Goal: Information Seeking & Learning: Learn about a topic

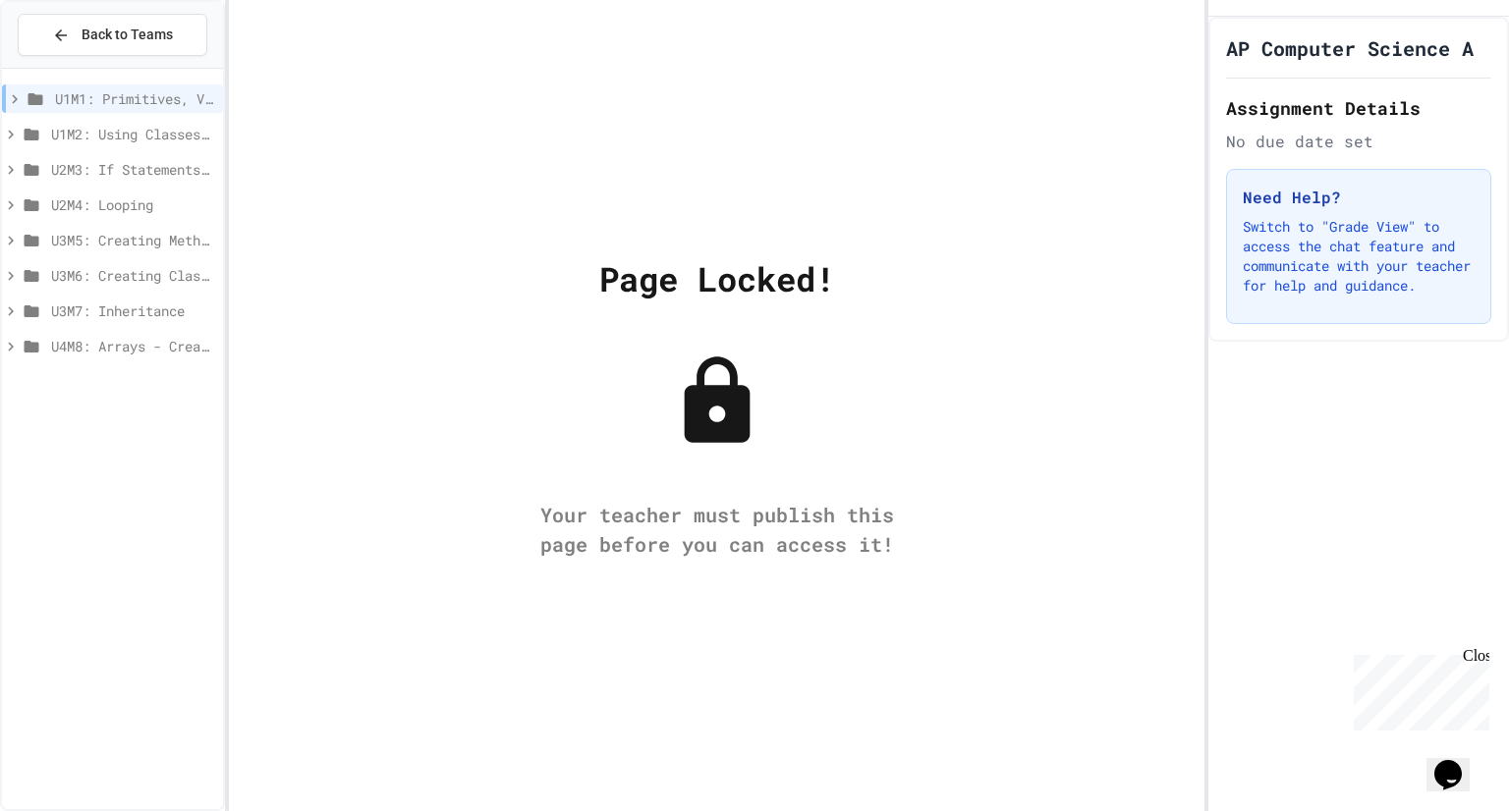
click at [11, 168] on icon at bounding box center [11, 170] width 18 height 18
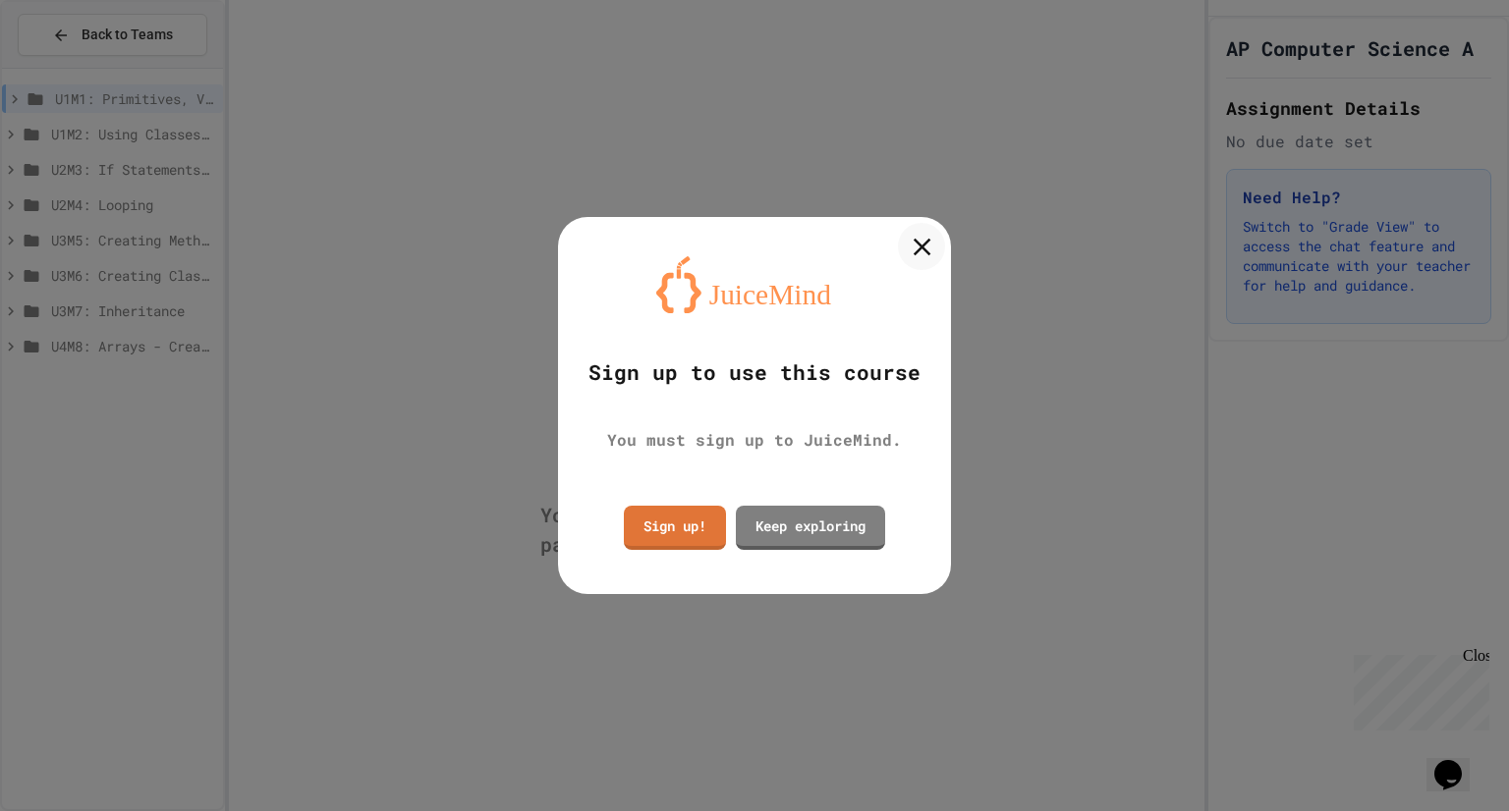
click at [925, 240] on icon at bounding box center [921, 246] width 29 height 29
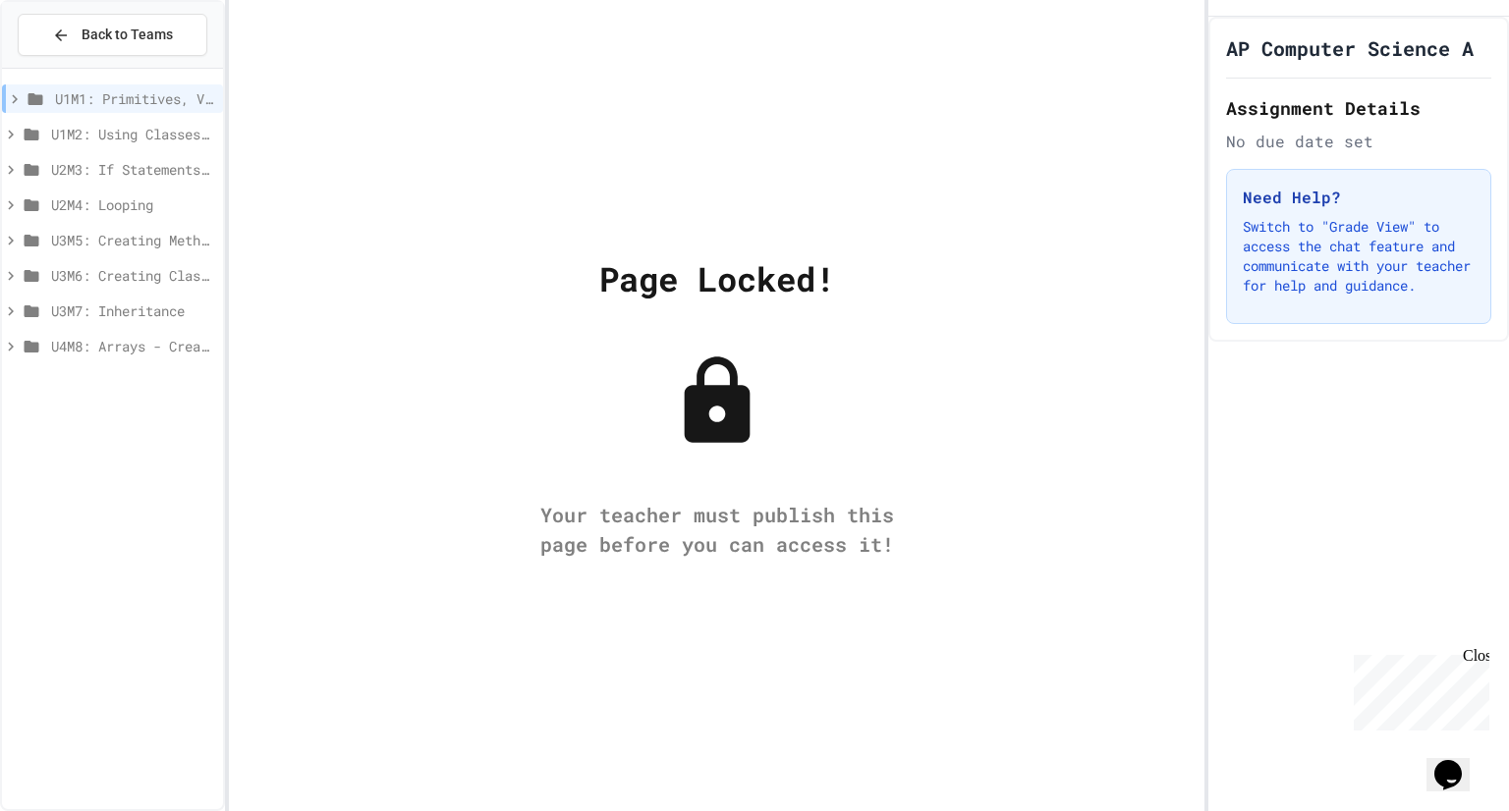
click at [19, 103] on icon at bounding box center [15, 99] width 18 height 18
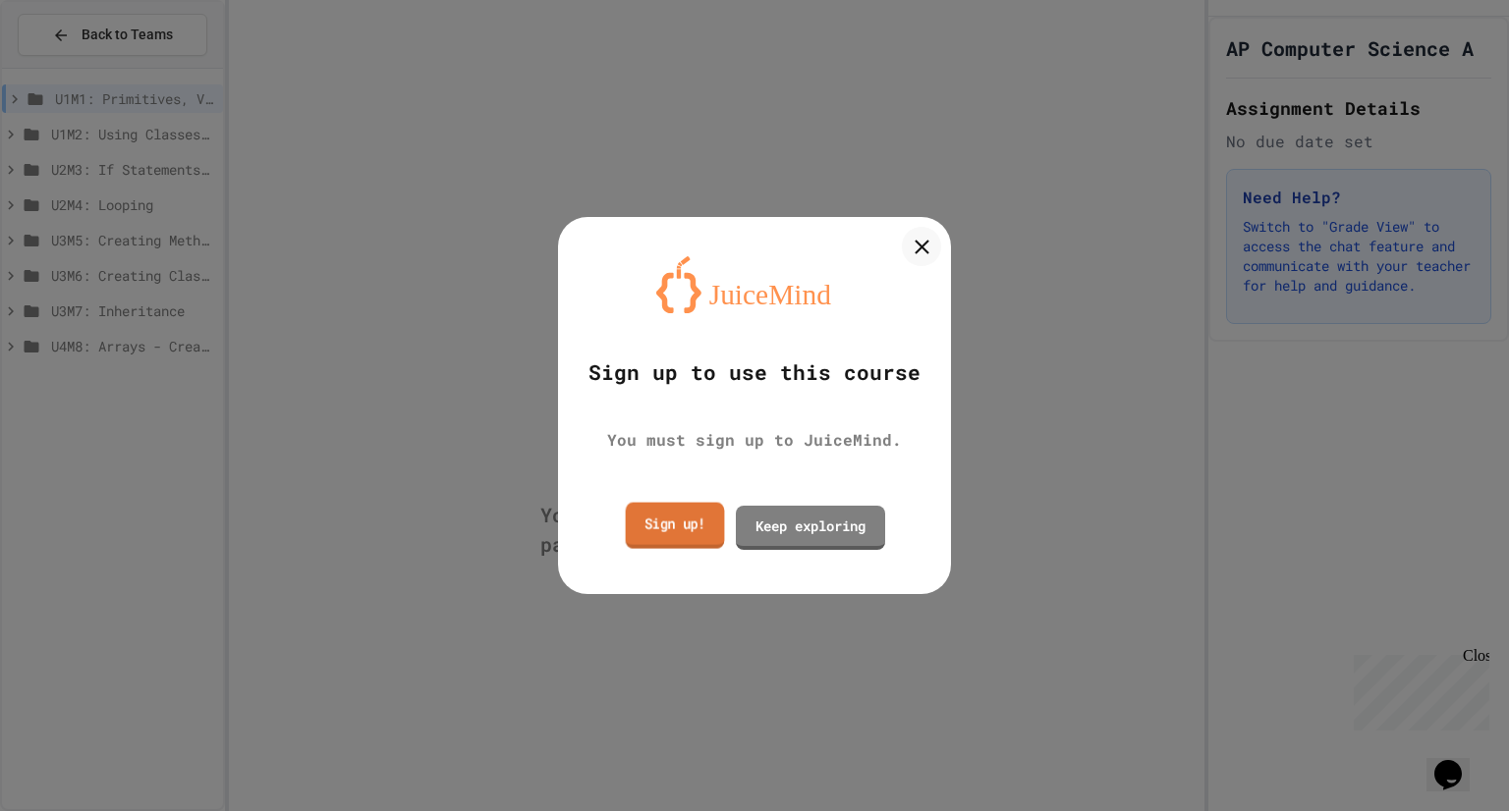
click at [679, 528] on link "Sign up!" at bounding box center [675, 525] width 99 height 46
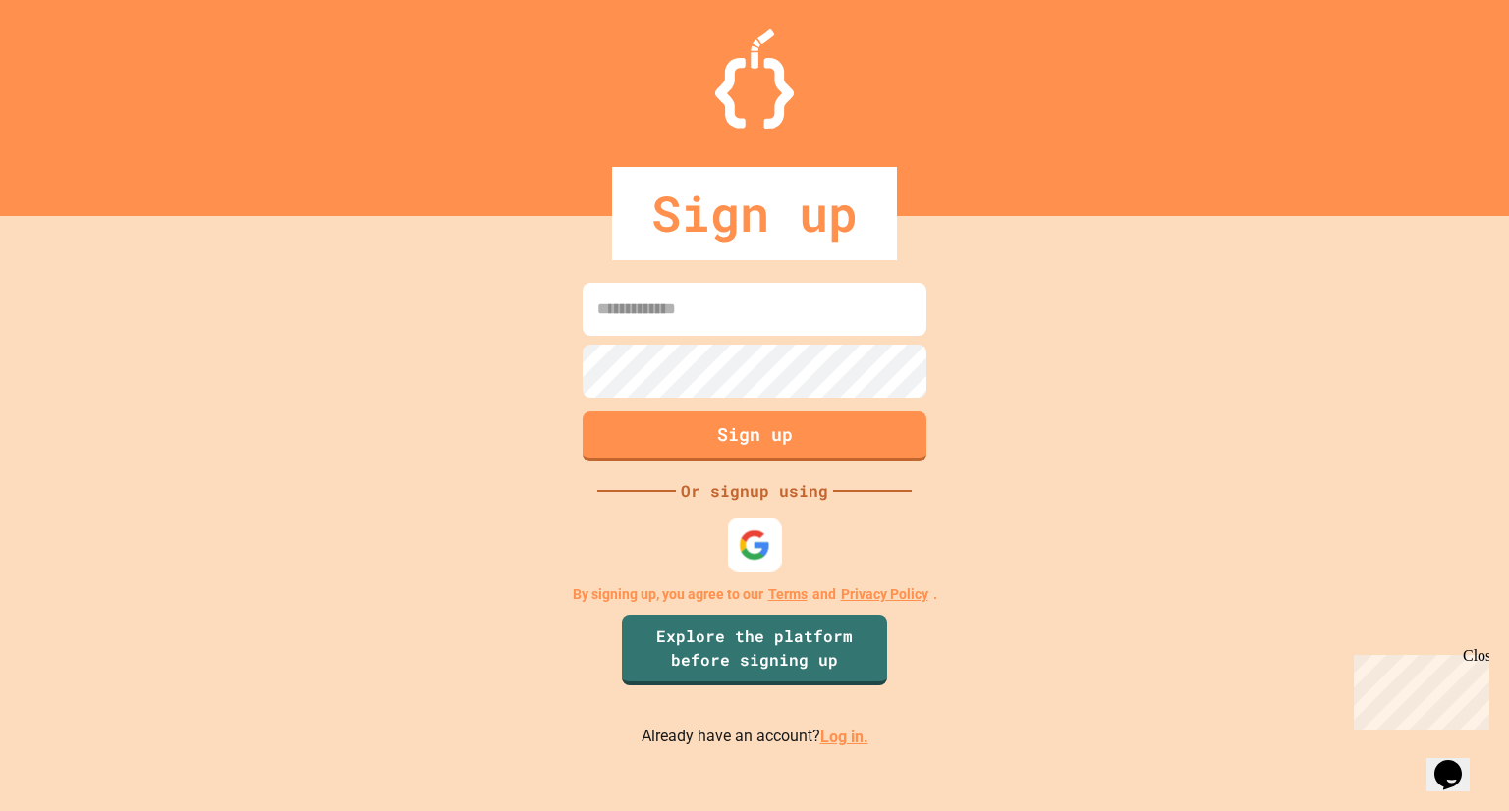
click at [751, 540] on img at bounding box center [755, 546] width 32 height 32
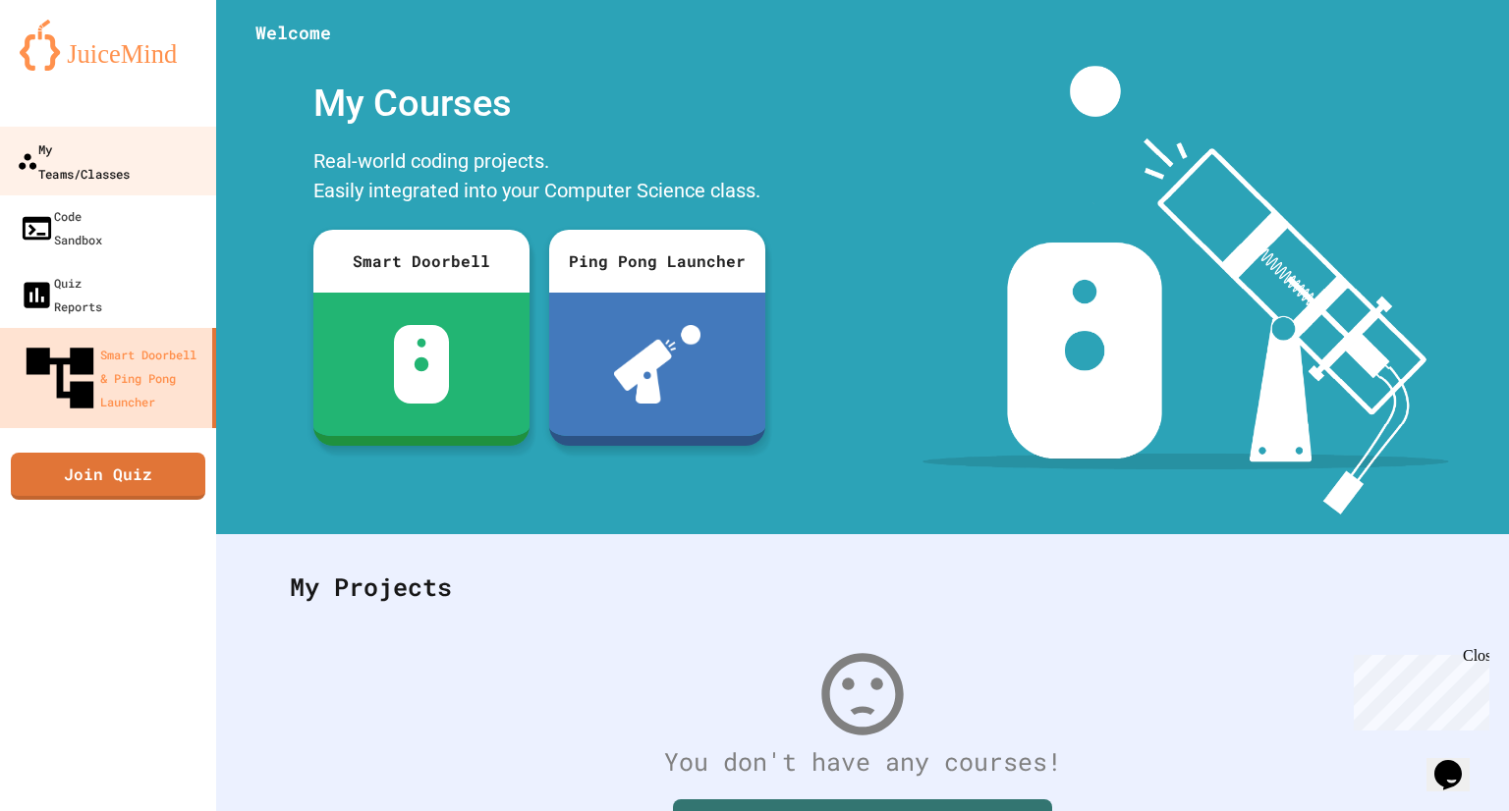
click at [76, 149] on div "My Teams/Classes" at bounding box center [73, 161] width 113 height 48
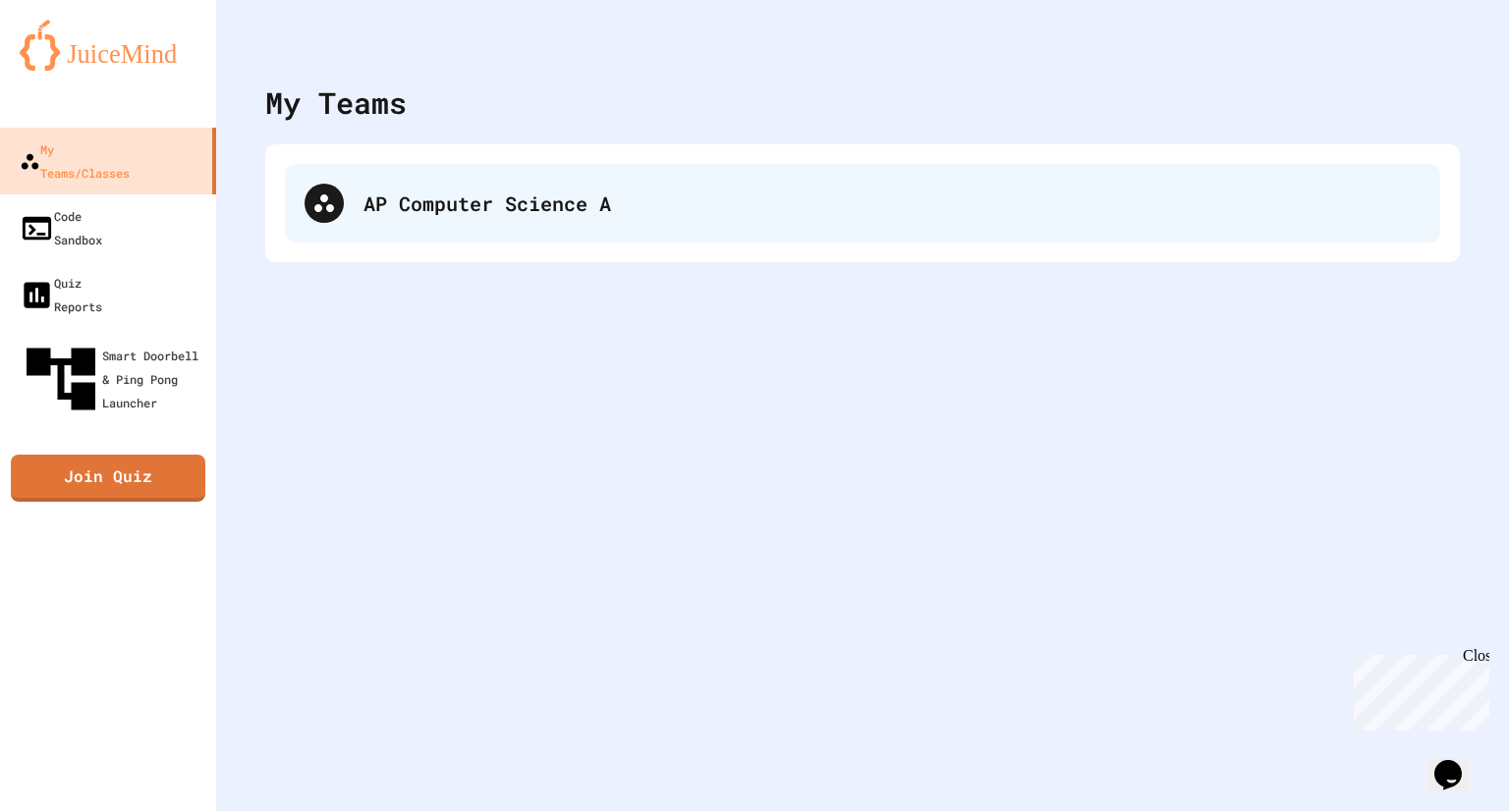
click at [389, 191] on div "AP Computer Science A" at bounding box center [891, 203] width 1057 height 29
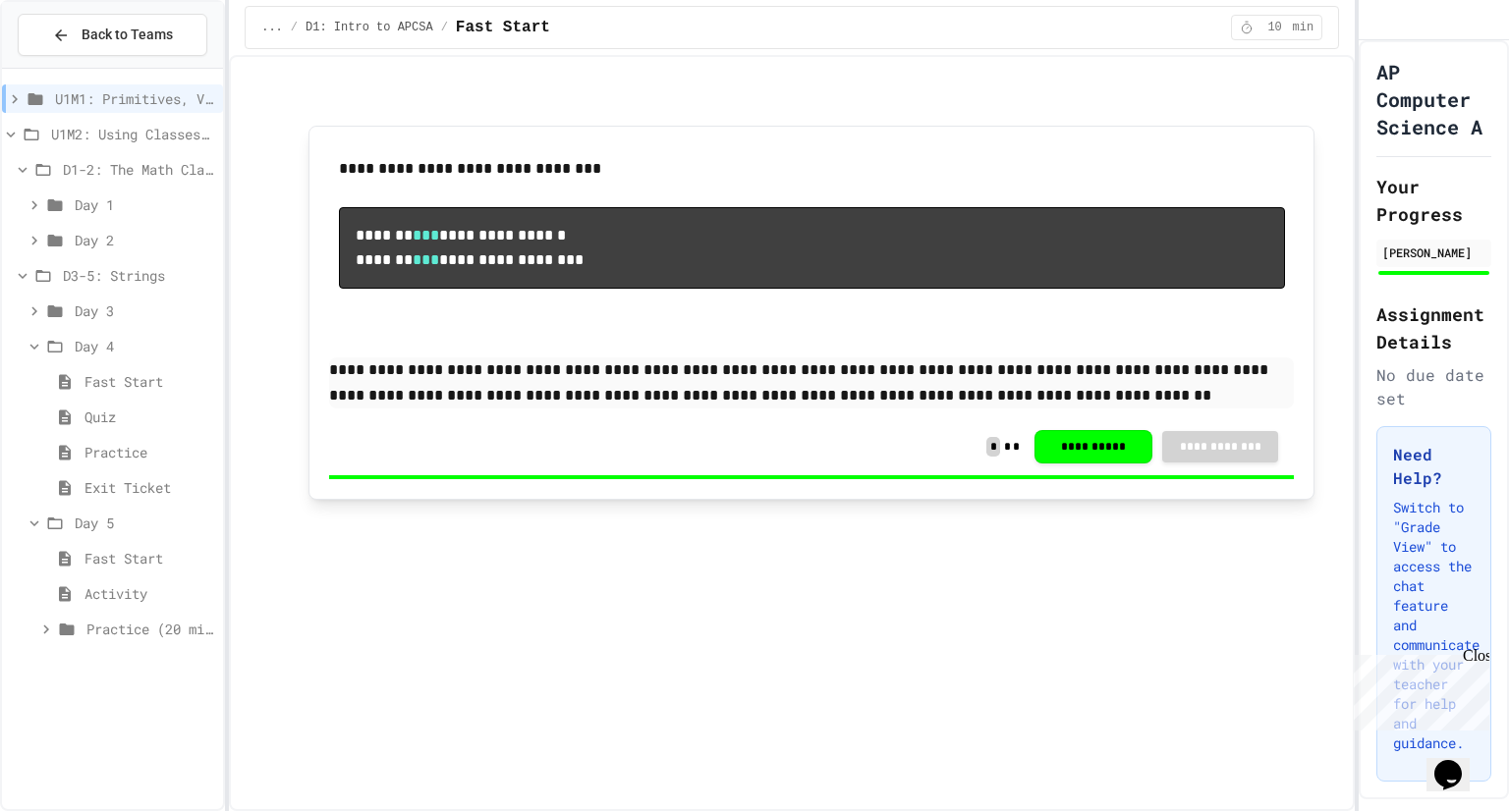
click at [104, 489] on span "Exit Ticket" at bounding box center [149, 487] width 131 height 21
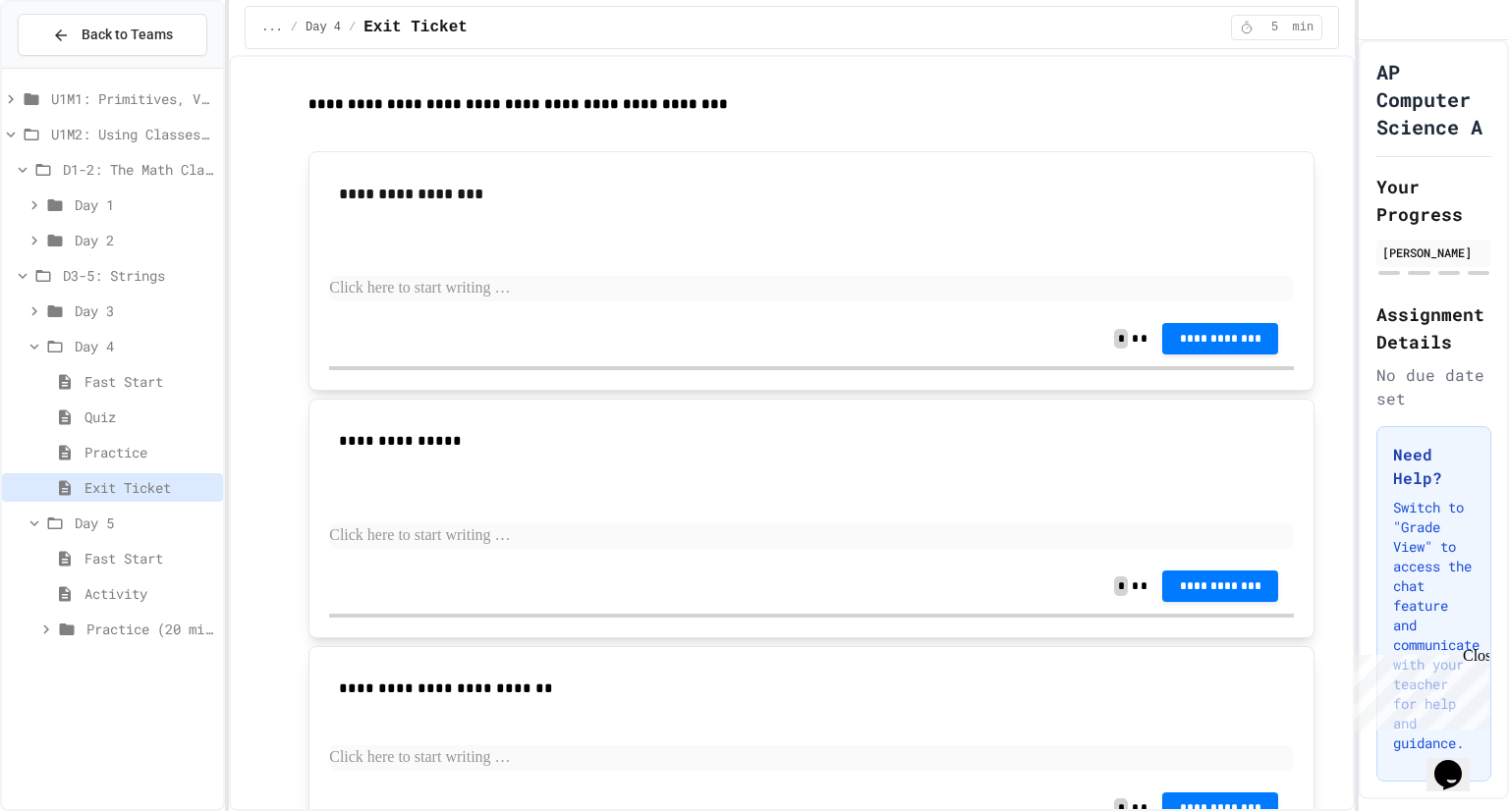
click at [135, 459] on span "Practice" at bounding box center [149, 452] width 131 height 21
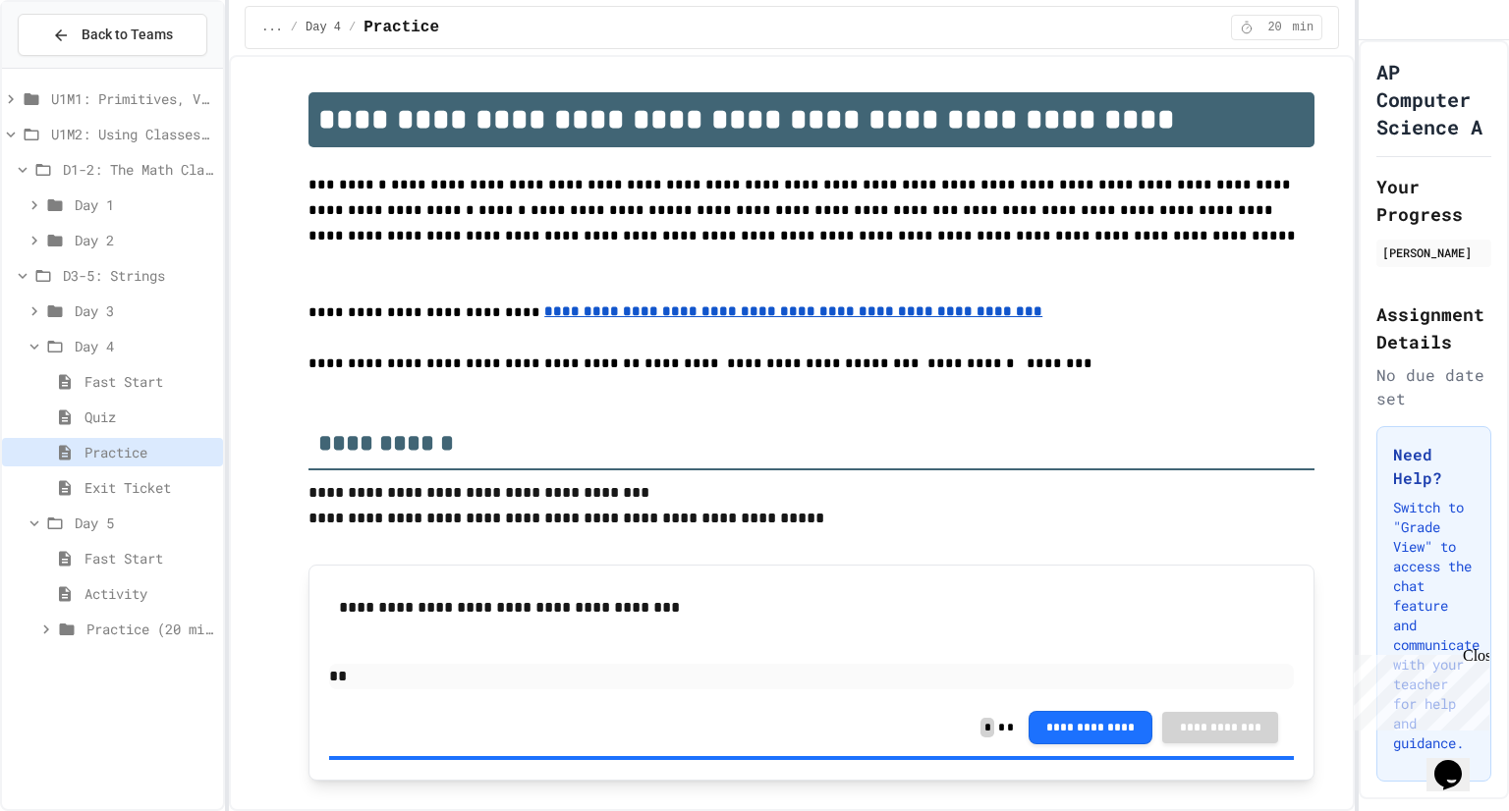
click at [119, 566] on span "Fast Start" at bounding box center [149, 558] width 131 height 21
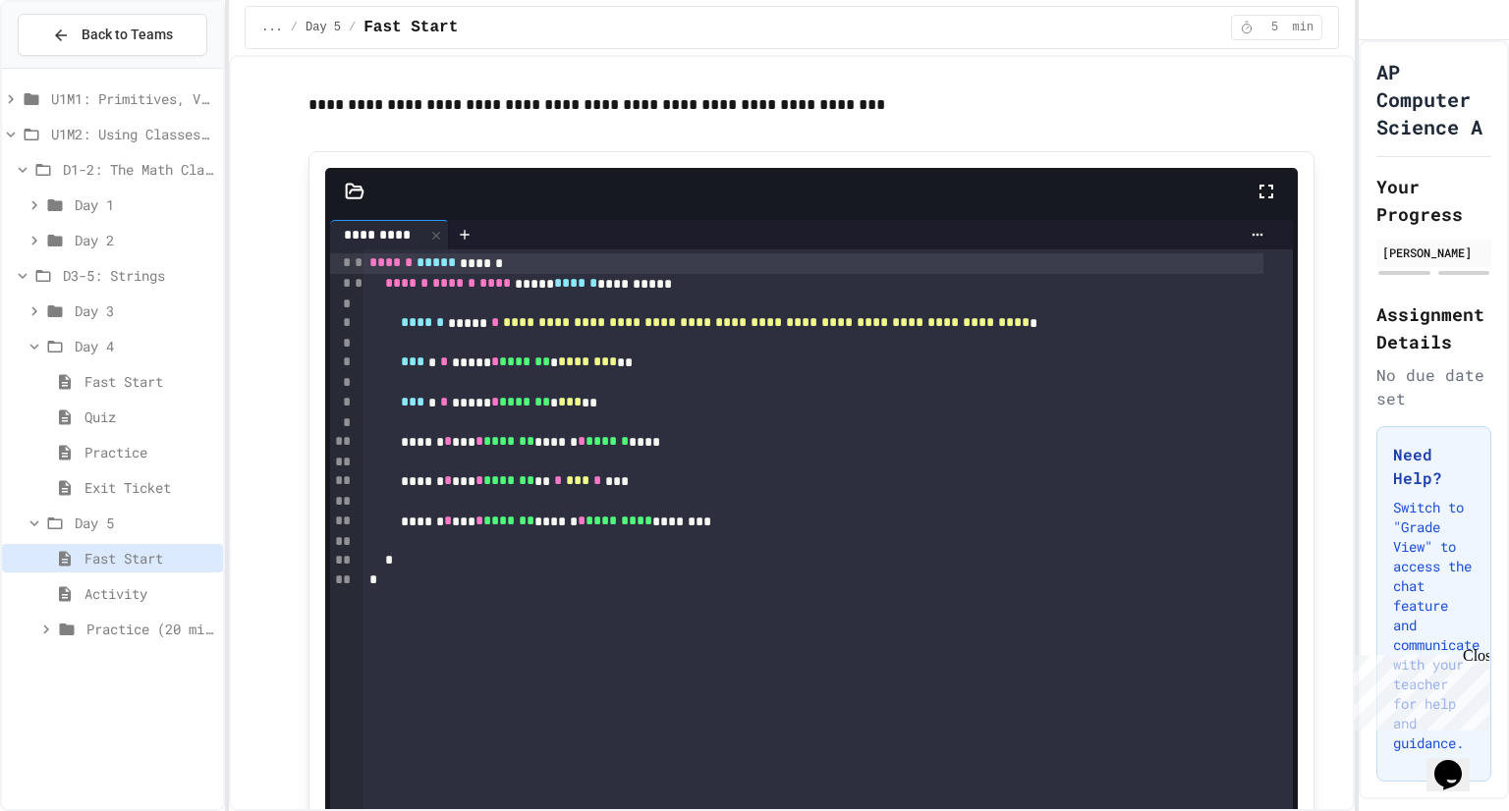
click at [142, 630] on span "Practice (20 mins)" at bounding box center [150, 629] width 129 height 21
click at [141, 630] on span "Practice (20 mins)" at bounding box center [150, 629] width 129 height 21
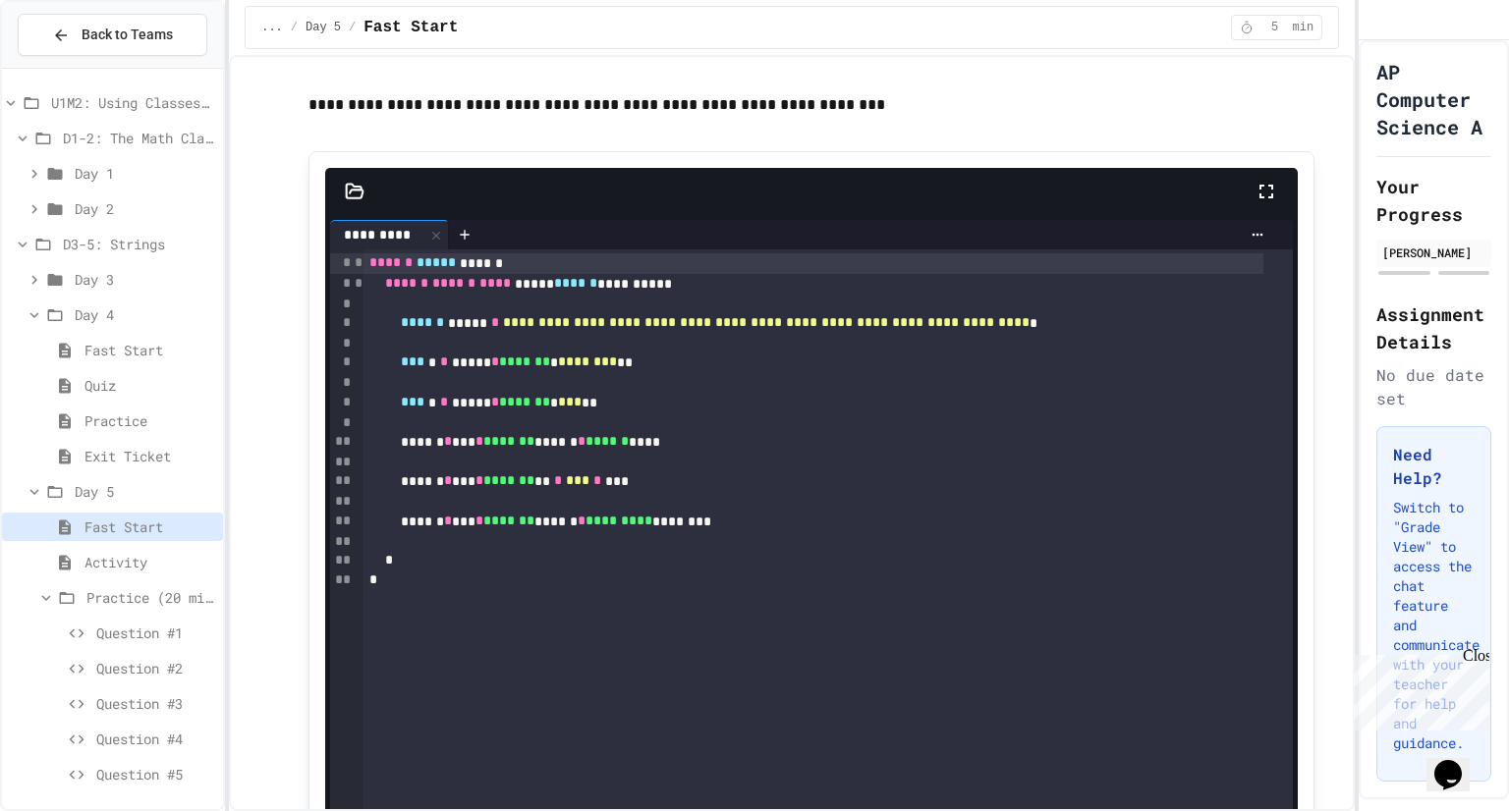
click at [155, 630] on span "Question #1" at bounding box center [155, 633] width 119 height 21
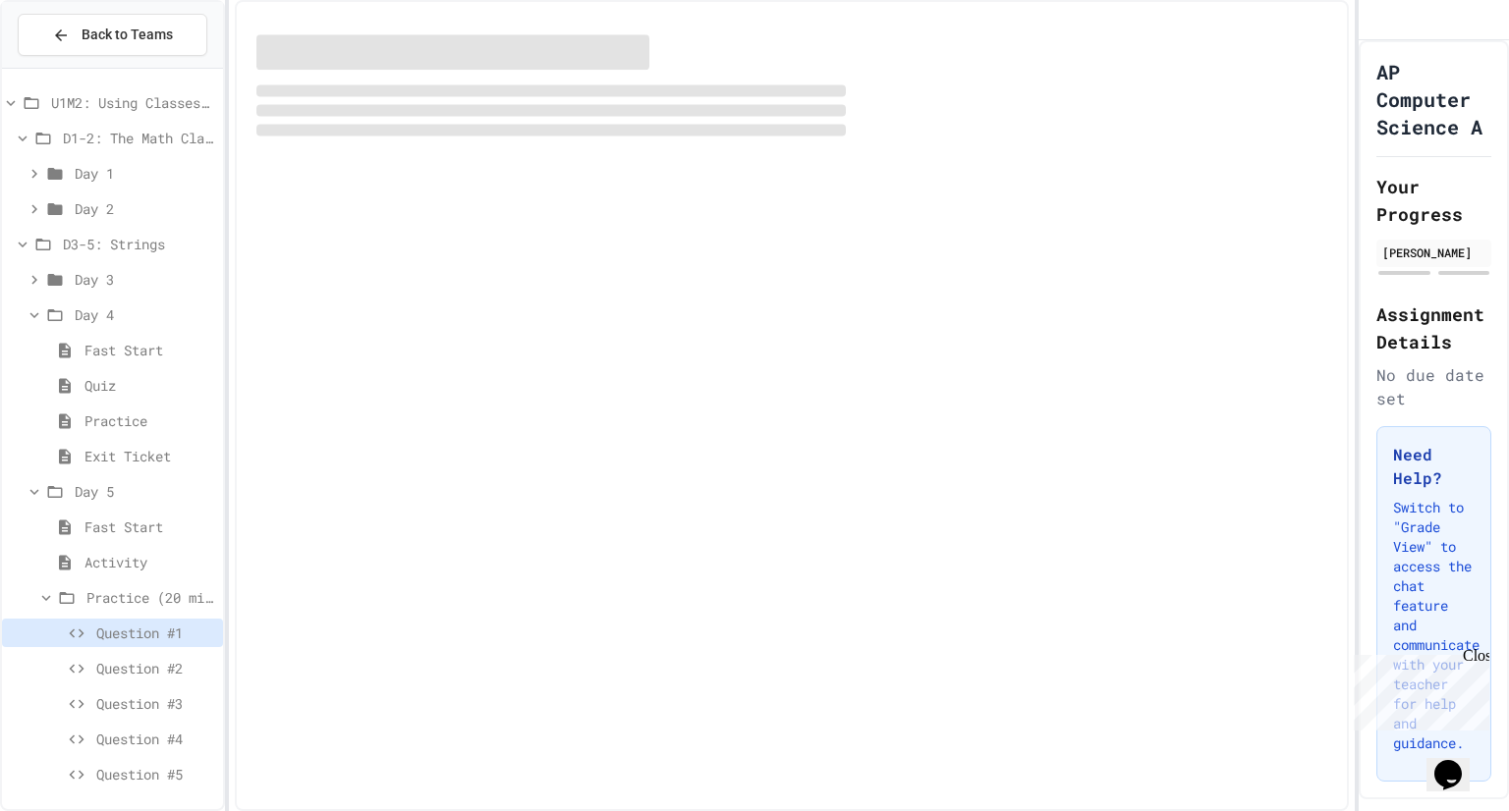
scroll to position [16, 0]
